Goal: Information Seeking & Learning: Learn about a topic

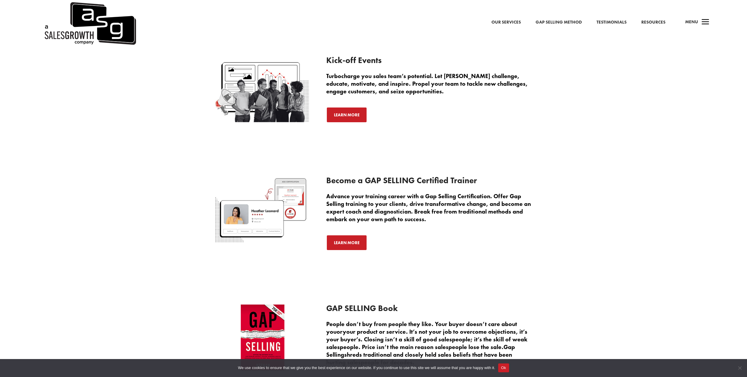
scroll to position [1110, 0]
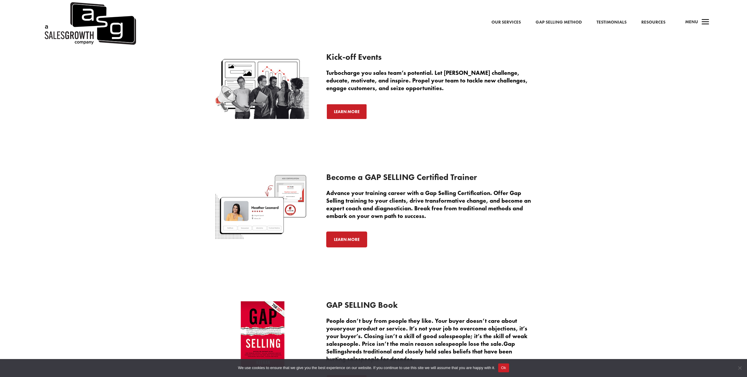
click at [344, 241] on link "Learn More" at bounding box center [346, 239] width 41 height 16
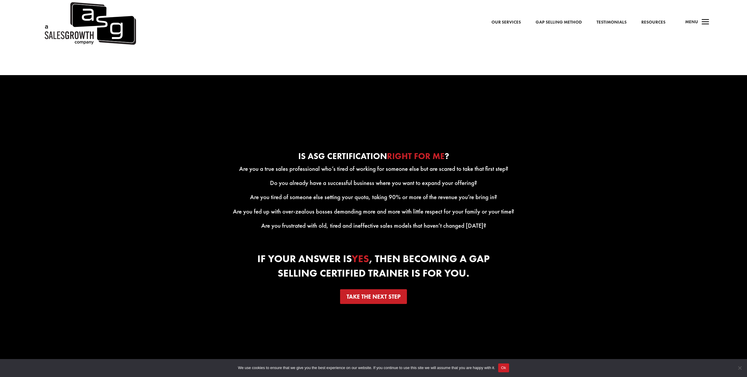
scroll to position [1007, 0]
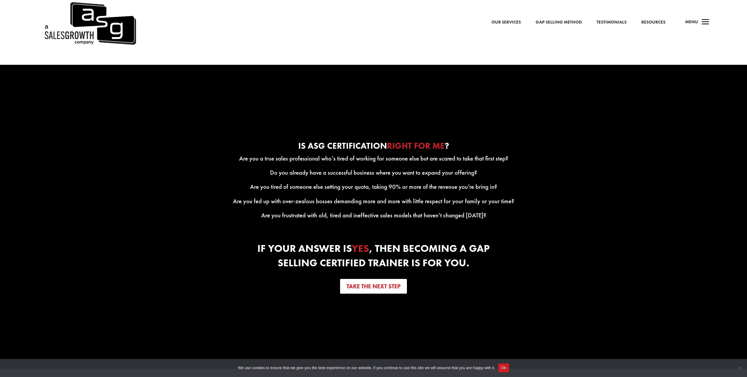
click at [373, 291] on link "Take the next step" at bounding box center [373, 286] width 67 height 15
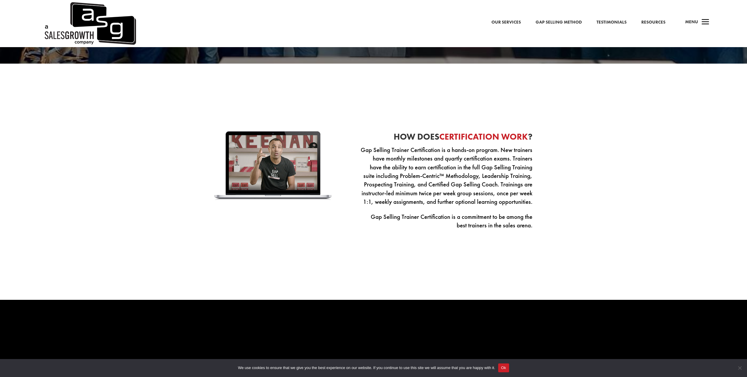
scroll to position [772, 0]
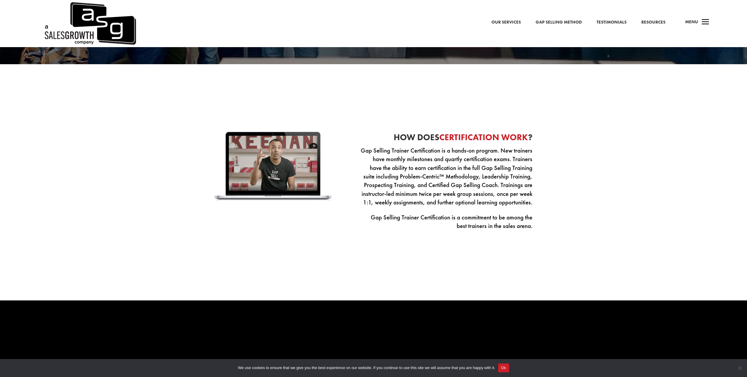
click at [570, 20] on link "Gap Selling Method" at bounding box center [559, 23] width 46 height 8
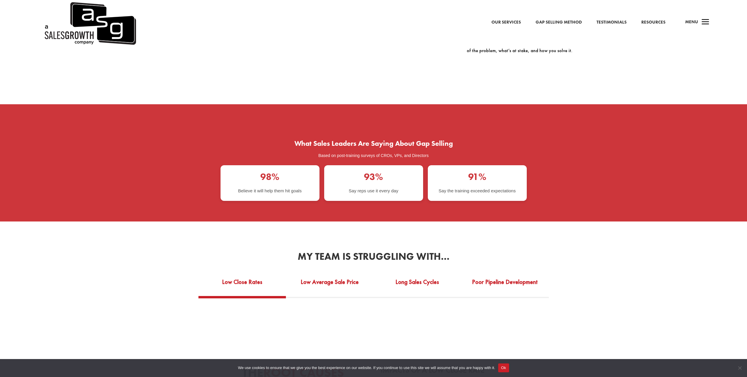
scroll to position [1060, 0]
click at [73, 24] on img at bounding box center [89, 23] width 93 height 47
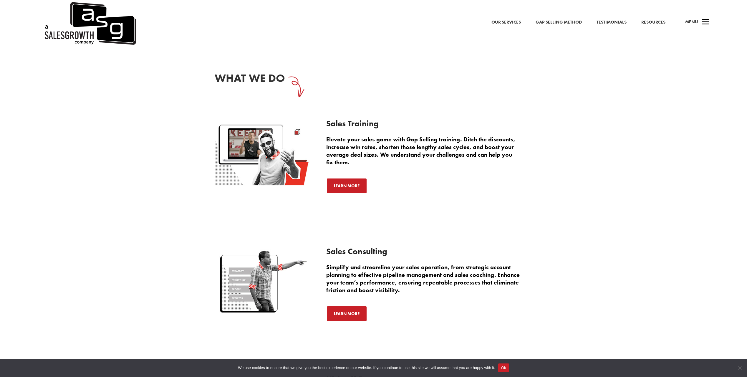
scroll to position [824, 0]
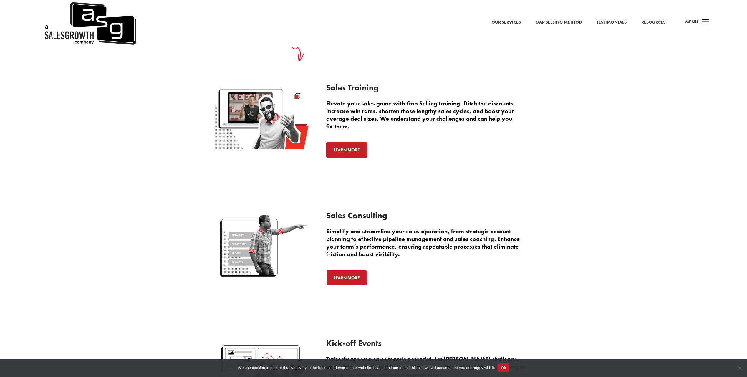
click at [347, 156] on link "Learn More" at bounding box center [346, 150] width 41 height 16
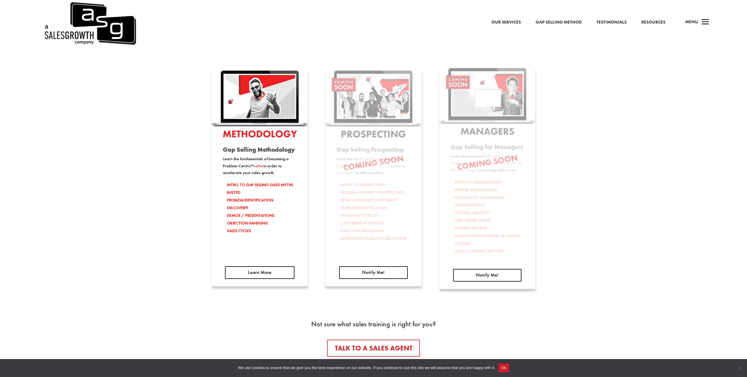
scroll to position [972, 0]
